Goal: Find specific page/section: Find specific page/section

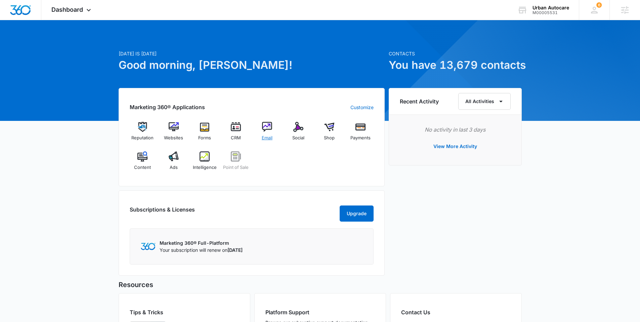
click at [263, 132] on div "Email" at bounding box center [267, 134] width 26 height 24
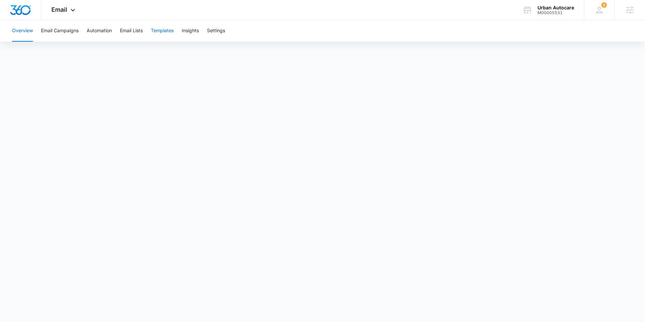
click at [169, 35] on button "Templates" at bounding box center [162, 31] width 23 height 22
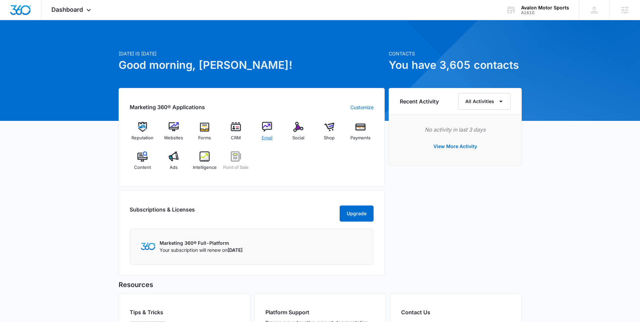
click at [263, 130] on img at bounding box center [267, 127] width 10 height 10
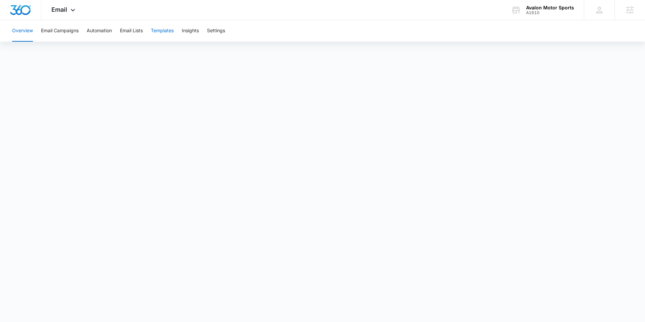
click at [161, 34] on button "Templates" at bounding box center [162, 31] width 23 height 22
click at [552, 12] on div "A1610" at bounding box center [550, 12] width 48 height 5
click at [536, 7] on div "Avalon Motor Sports" at bounding box center [550, 7] width 48 height 5
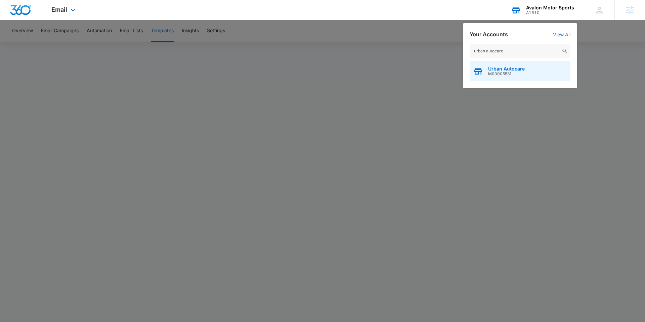
type input "urban autocare"
click at [527, 73] on div "Urban Autocare M00005531" at bounding box center [520, 71] width 101 height 20
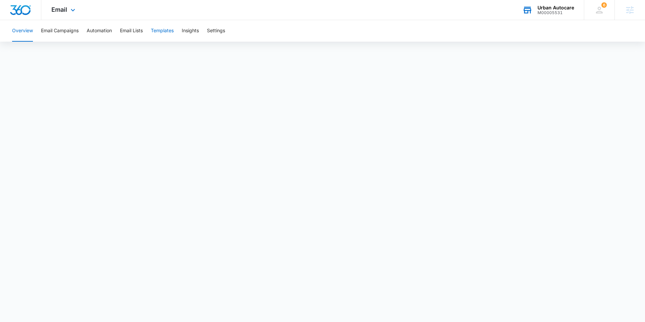
click at [167, 34] on button "Templates" at bounding box center [162, 31] width 23 height 22
click at [72, 35] on button "Email Campaigns" at bounding box center [60, 31] width 38 height 22
click at [159, 35] on button "Templates" at bounding box center [162, 31] width 23 height 22
click at [59, 33] on button "Email Campaigns" at bounding box center [60, 31] width 38 height 22
click at [547, 10] on div "M00005531" at bounding box center [556, 12] width 37 height 5
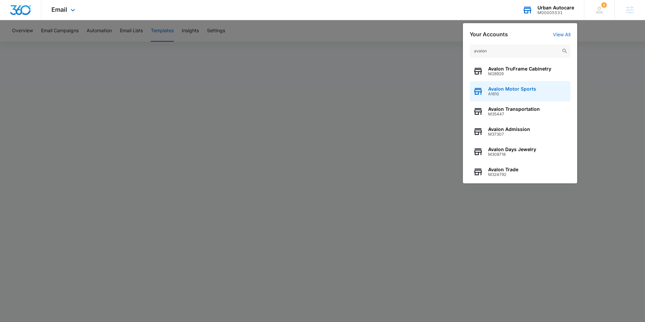
type input "avalon"
click at [519, 91] on span "Avalon Motor Sports" at bounding box center [512, 88] width 48 height 5
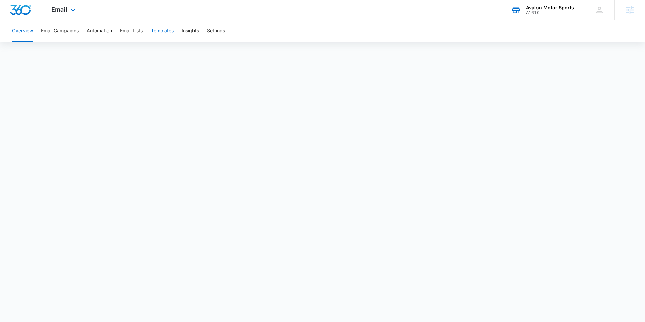
click at [169, 34] on button "Templates" at bounding box center [162, 31] width 23 height 22
click at [98, 34] on button "Automation" at bounding box center [99, 31] width 25 height 22
click at [56, 39] on button "Email Campaigns" at bounding box center [60, 31] width 38 height 22
click at [174, 33] on button "Templates" at bounding box center [162, 31] width 23 height 22
click at [173, 33] on button "Templates" at bounding box center [162, 31] width 23 height 22
